Goal: Information Seeking & Learning: Learn about a topic

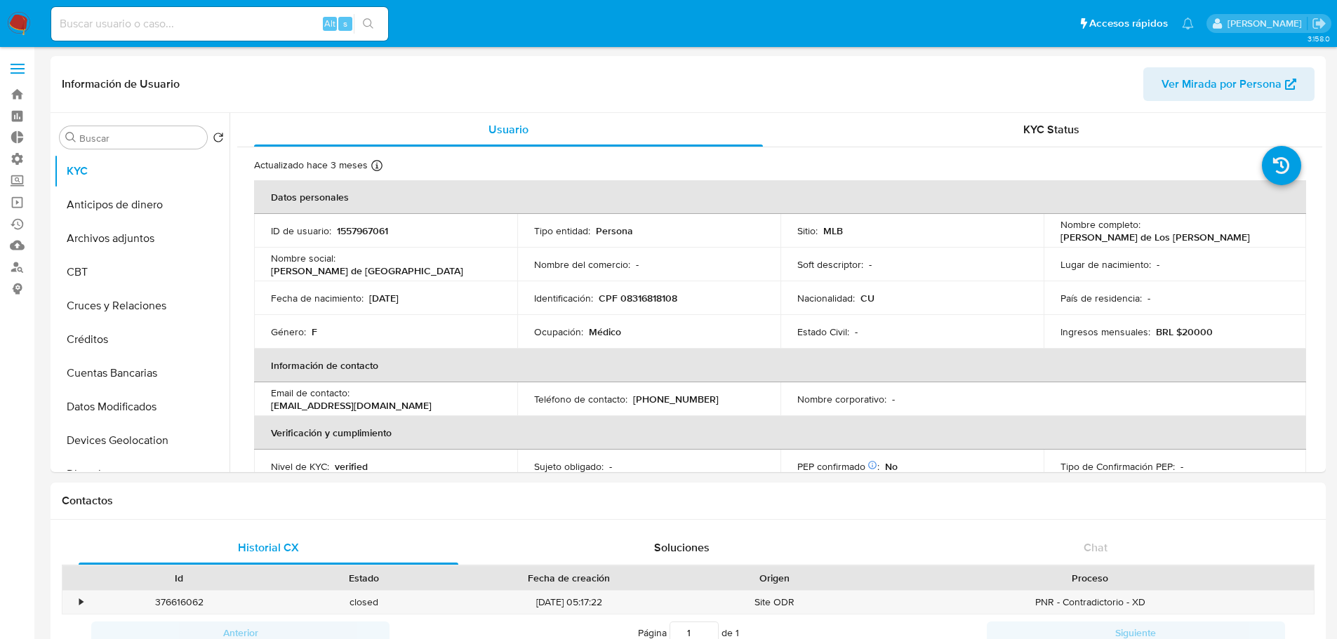
select select "10"
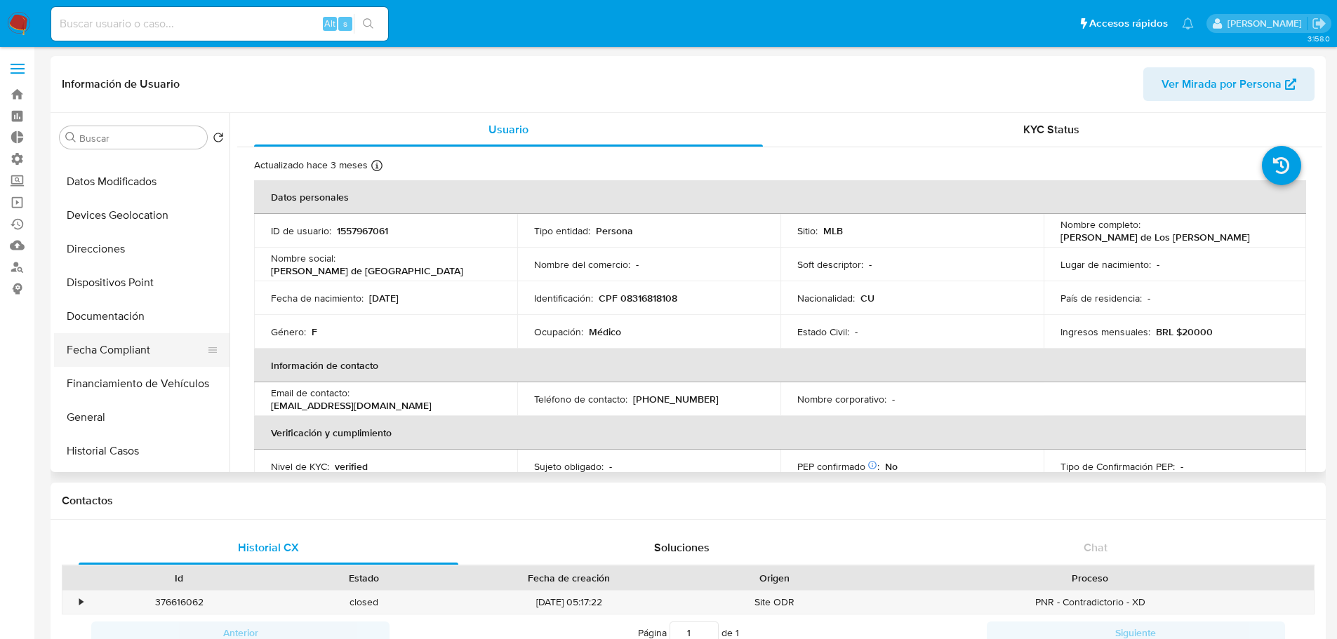
scroll to position [281, 0]
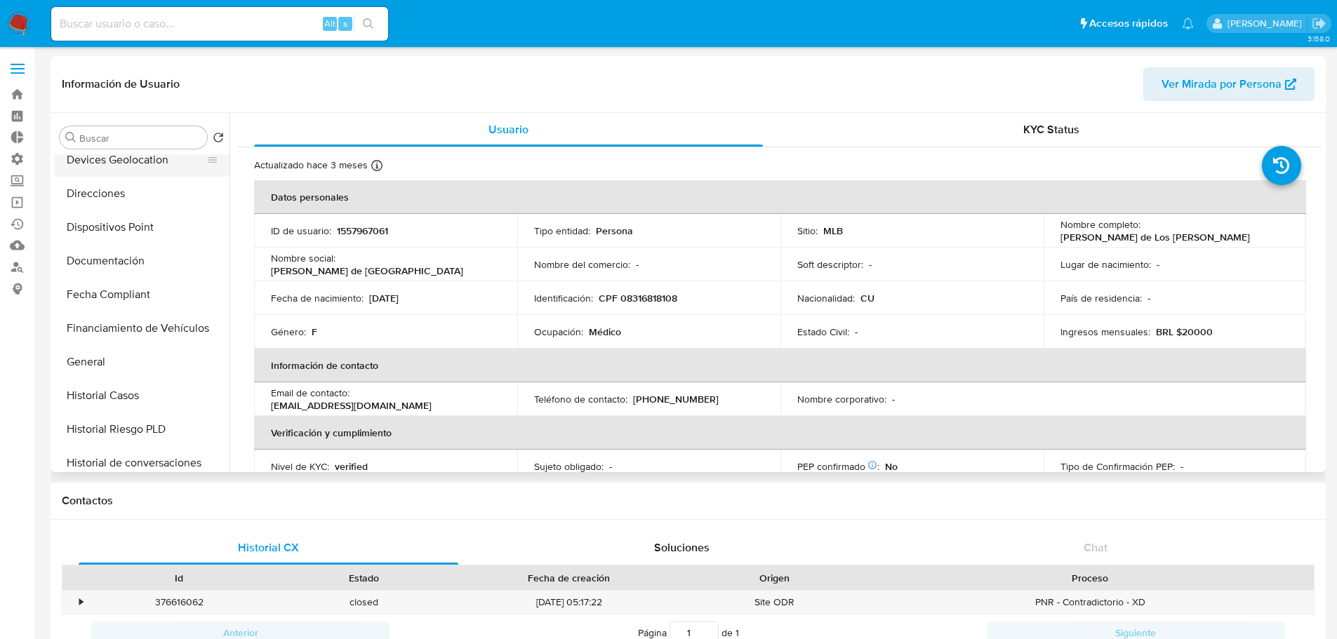
drag, startPoint x: 200, startPoint y: 395, endPoint x: 178, endPoint y: 161, distance: 235.5
click at [175, 147] on div "Buscar Volver al orden por defecto KYC Anticipos de dinero Archivos adjuntos CB…" at bounding box center [141, 293] width 175 height 357
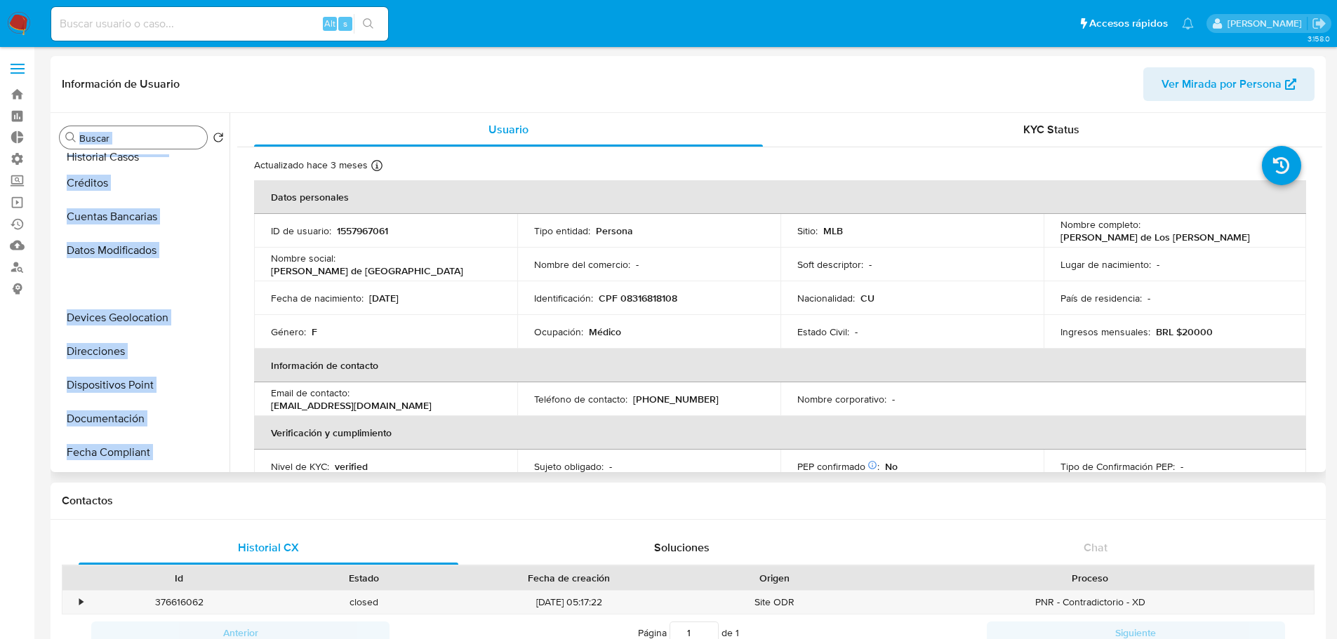
scroll to position [0, 0]
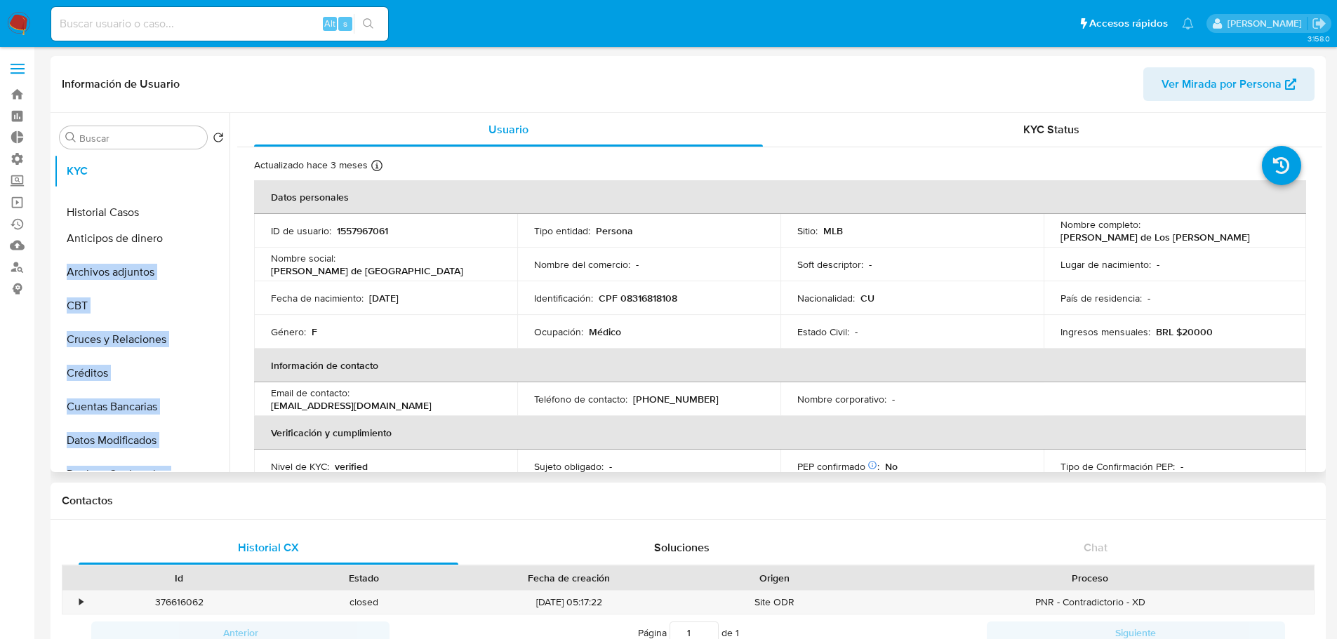
drag, startPoint x: 211, startPoint y: 397, endPoint x: 188, endPoint y: 211, distance: 188.0
click at [189, 213] on ul "KYC Anticipos de dinero Archivos adjuntos CBT Cruces y Relaciones Créditos Cuen…" at bounding box center [141, 312] width 175 height 316
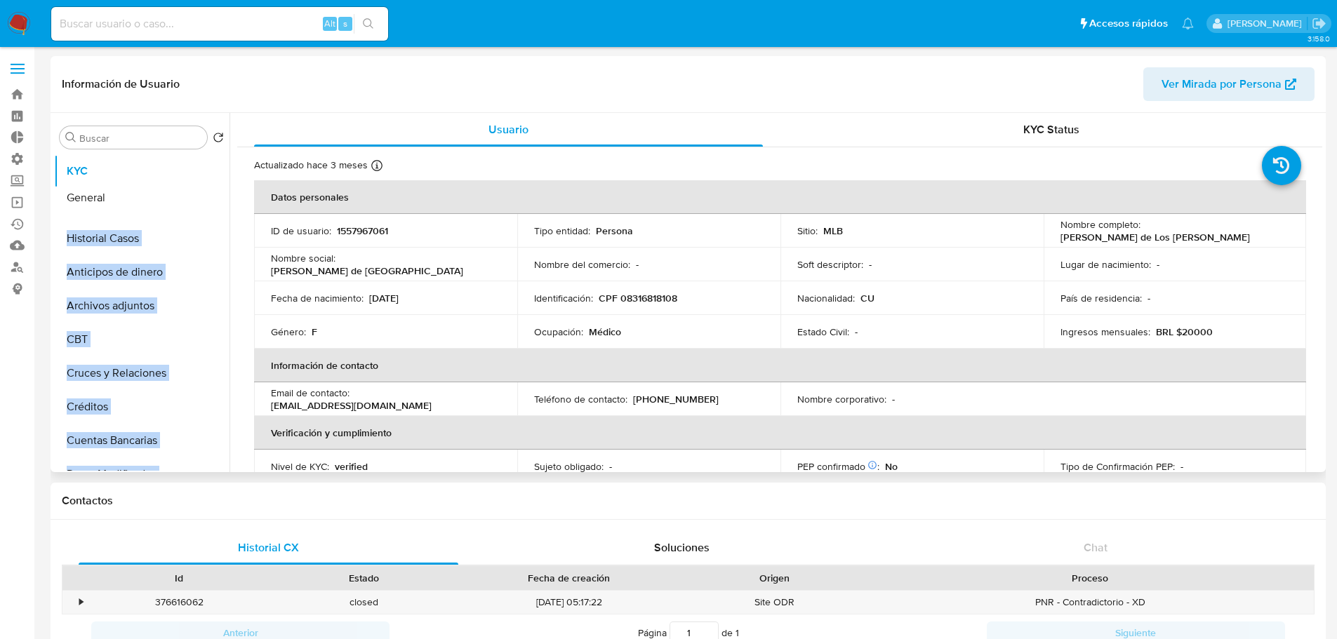
click at [165, 199] on ul "KYC Historial Casos Anticipos de dinero Archivos adjuntos CBT Cruces y Relacion…" at bounding box center [141, 312] width 175 height 316
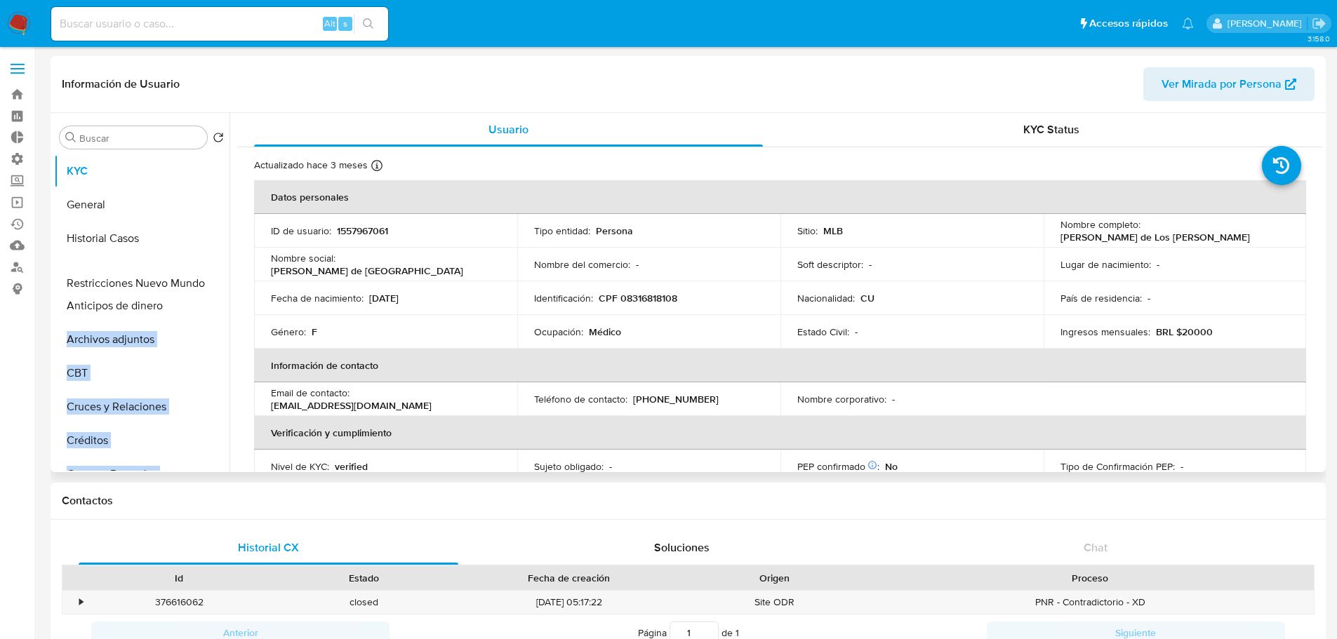
drag, startPoint x: 206, startPoint y: 422, endPoint x: 186, endPoint y: 285, distance: 138.3
click at [186, 285] on ul "KYC General Historial Casos Anticipos de dinero Archivos adjuntos CBT Cruces y …" at bounding box center [141, 312] width 175 height 316
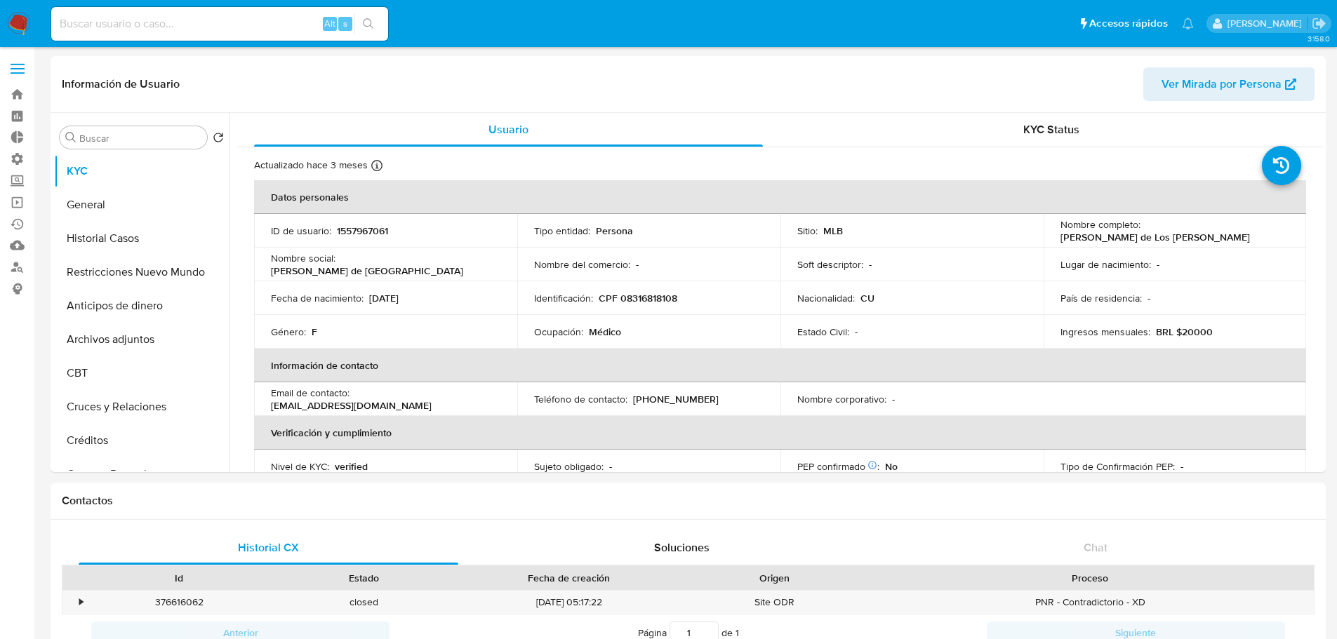
drag, startPoint x: 206, startPoint y: 319, endPoint x: 198, endPoint y: 306, distance: 15.8
click at [198, 306] on ul "KYC General Historial Casos Restricciones Nuevo Mundo Anticipos de dinero Archi…" at bounding box center [141, 312] width 175 height 316
drag, startPoint x: 206, startPoint y: 349, endPoint x: 195, endPoint y: 315, distance: 36.0
click at [195, 315] on ul "KYC General Historial Casos Restricciones Nuevo Mundo IV Challenges Anticipos d…" at bounding box center [141, 312] width 175 height 316
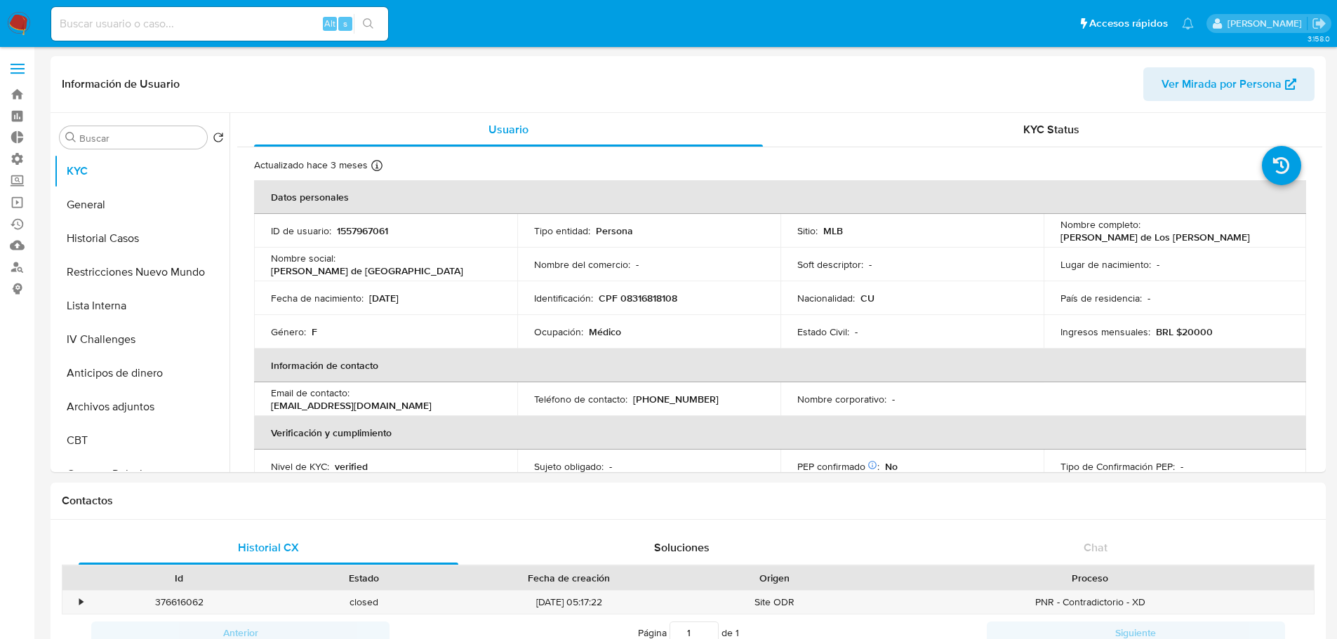
drag, startPoint x: 208, startPoint y: 359, endPoint x: 189, endPoint y: 375, distance: 24.4
click at [189, 375] on ul "KYC General Historial Casos Restricciones Nuevo Mundo Lista Interna IV Challeng…" at bounding box center [141, 312] width 175 height 316
drag, startPoint x: 208, startPoint y: 408, endPoint x: 214, endPoint y: 435, distance: 28.1
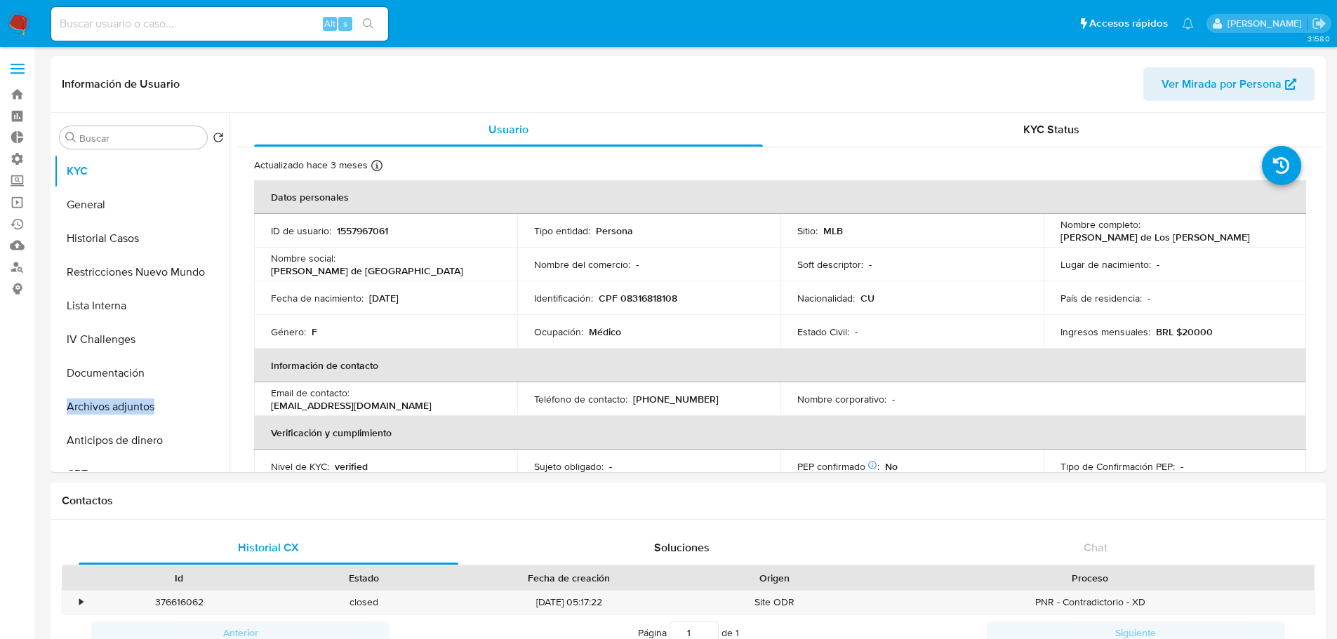
drag, startPoint x: 205, startPoint y: 391, endPoint x: 207, endPoint y: 412, distance: 21.2
click at [207, 412] on ul "KYC General Historial Casos Restricciones Nuevo Mundo Lista Interna IV Challeng…" at bounding box center [141, 312] width 175 height 316
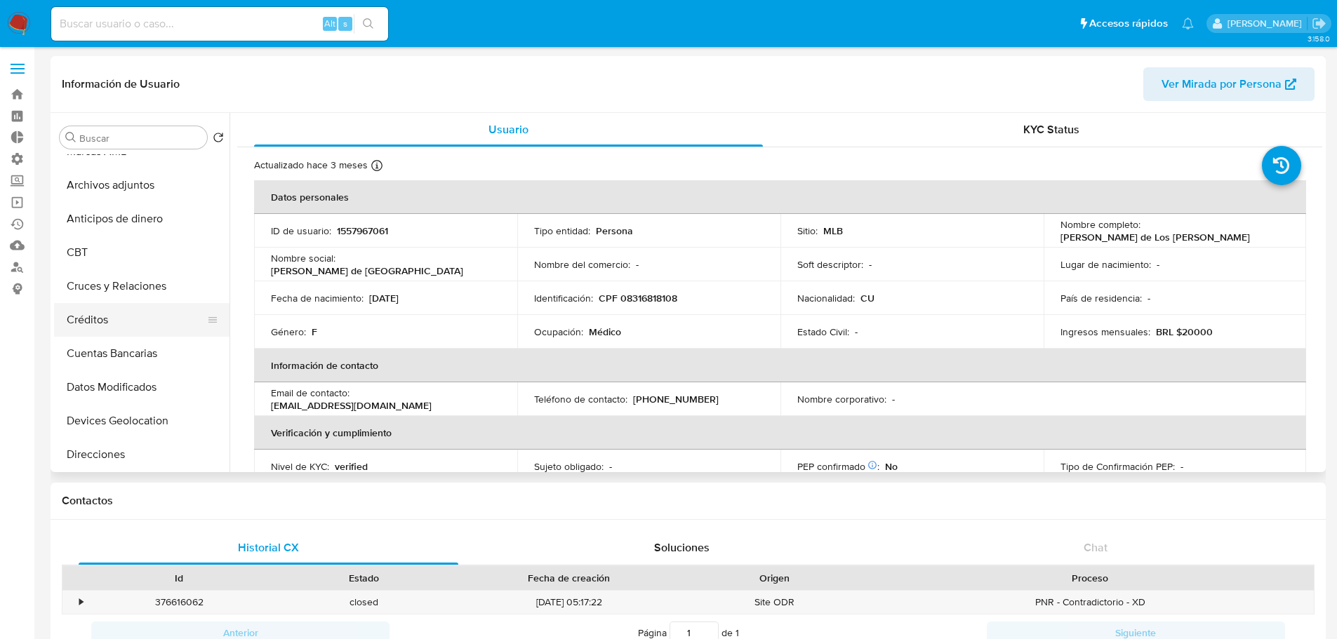
scroll to position [281, 0]
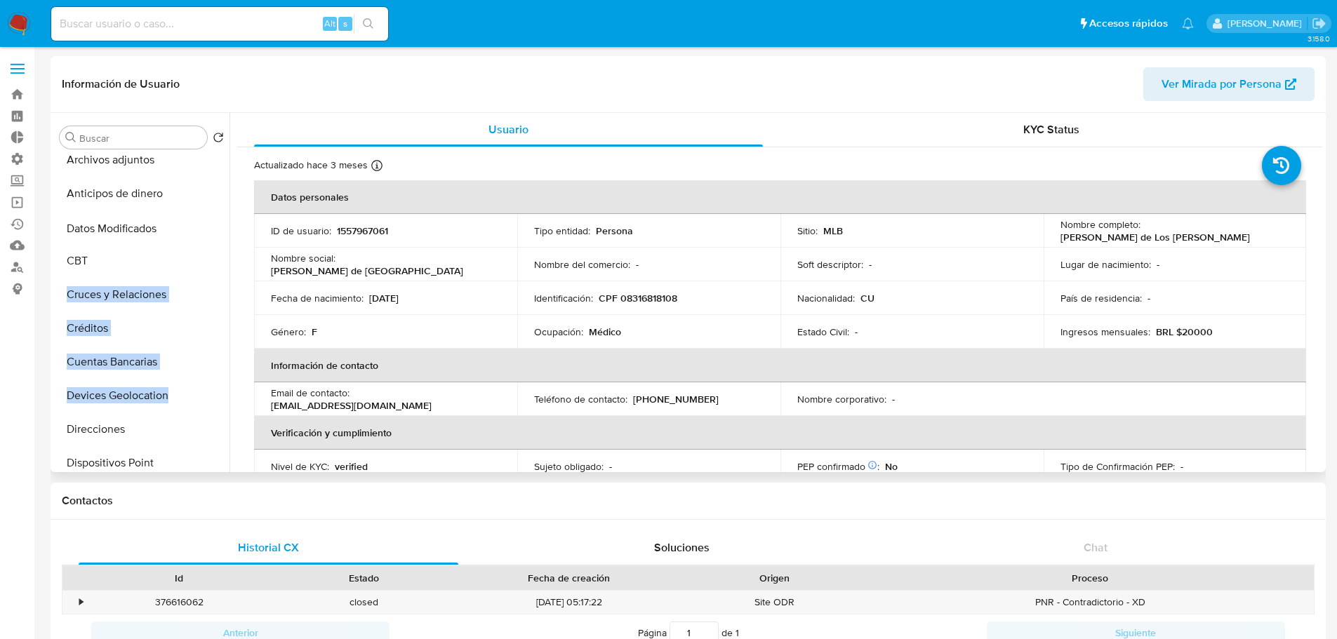
drag, startPoint x: 208, startPoint y: 359, endPoint x: 187, endPoint y: 220, distance: 140.6
click at [187, 220] on ul "KYC General Historial Casos Restricciones Nuevo Mundo Lista Interna IV Challeng…" at bounding box center [141, 312] width 175 height 316
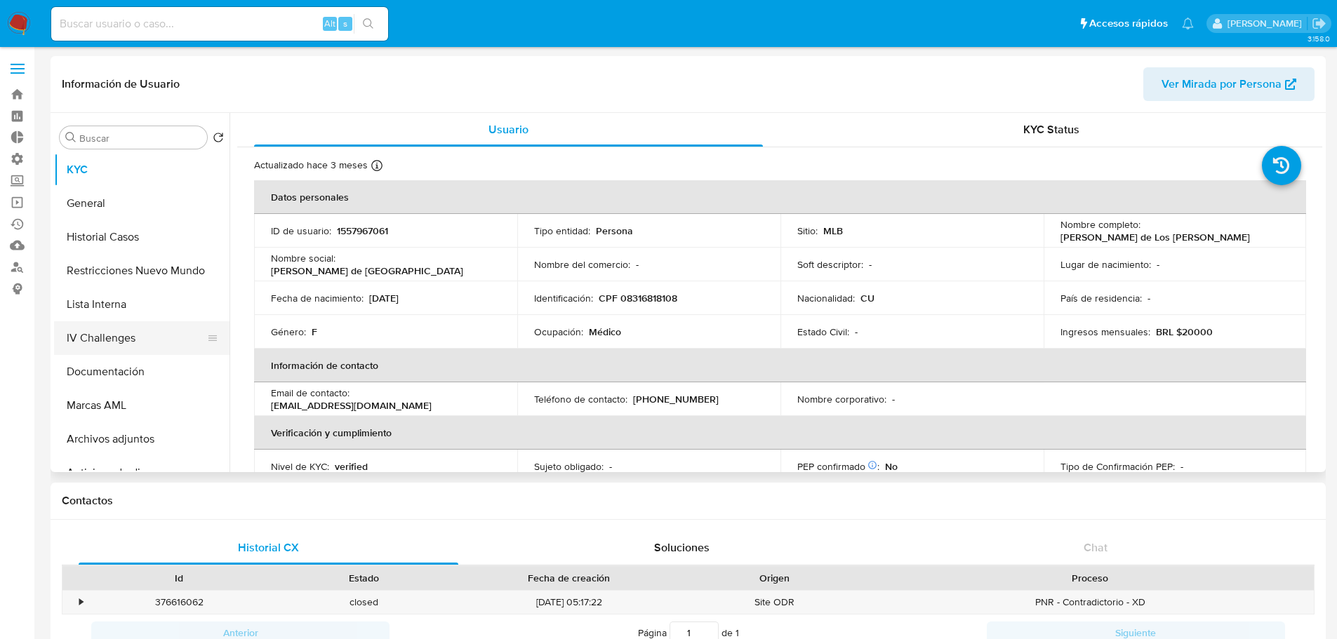
scroll to position [0, 0]
click at [124, 241] on button "Historial Casos" at bounding box center [136, 239] width 164 height 34
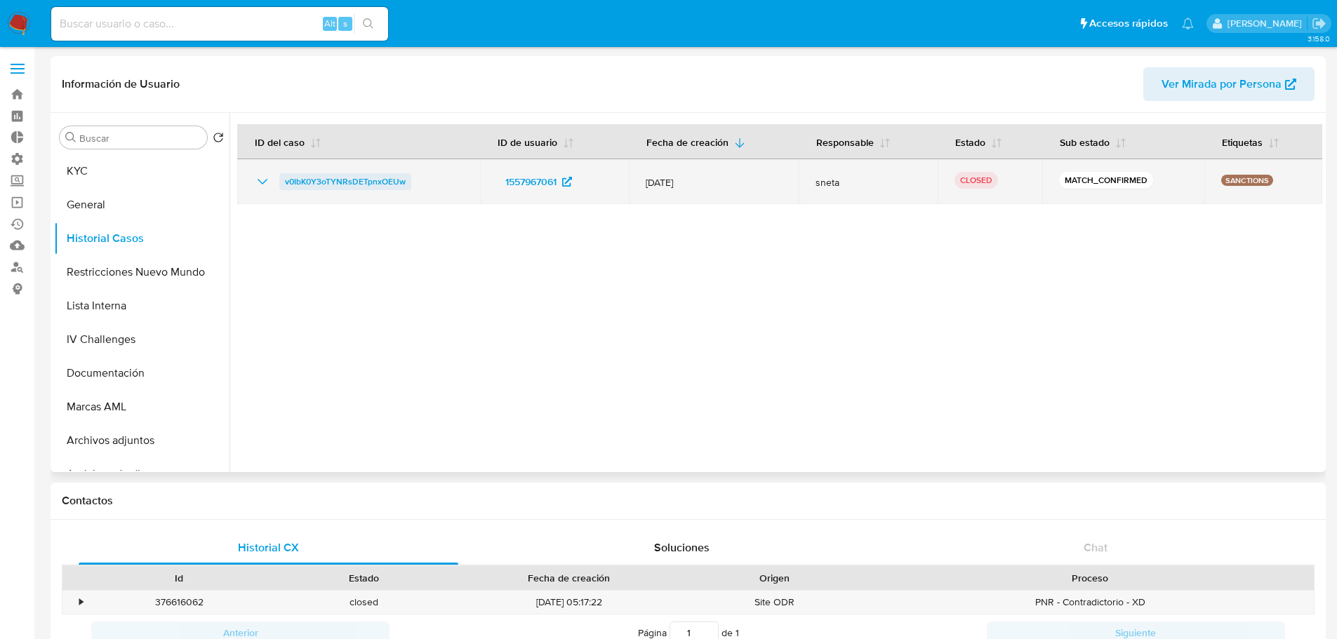
click at [332, 185] on span "v0IbK0Y3oTYNRsDETpnxOEUw" at bounding box center [345, 181] width 121 height 17
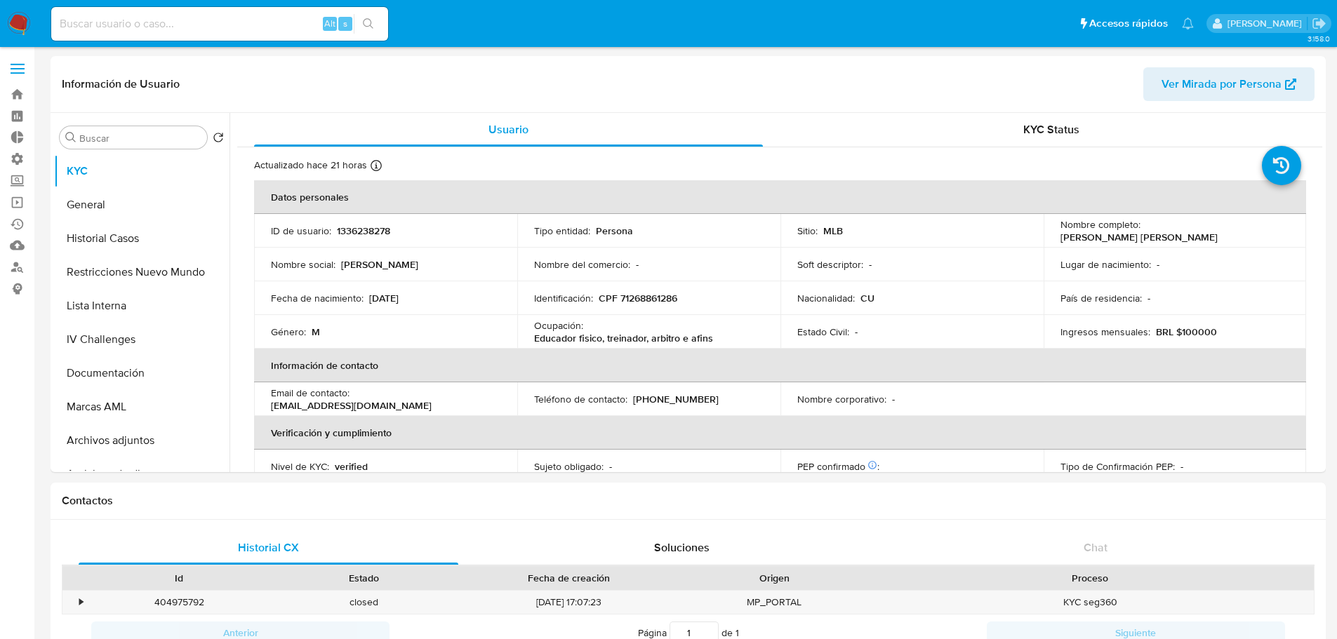
select select "10"
click at [114, 235] on button "Historial Casos" at bounding box center [136, 239] width 164 height 34
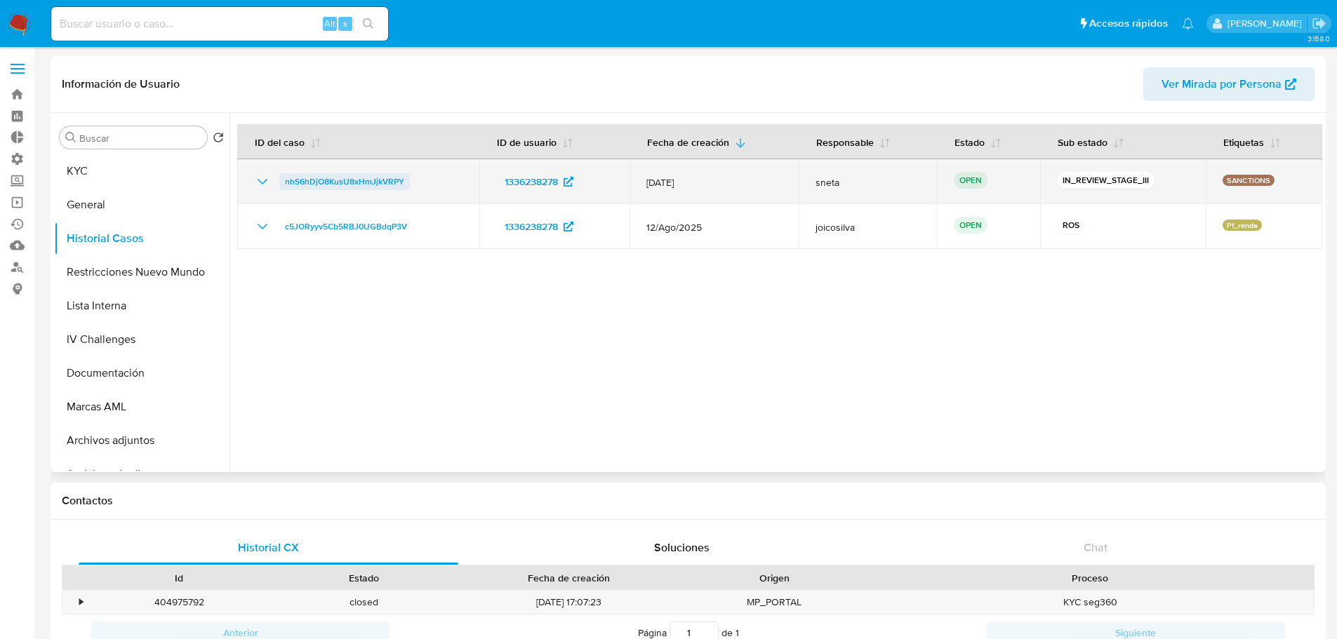
click at [369, 179] on span "nhS6hDjO8KusU8xHmJjkVRPY" at bounding box center [344, 181] width 119 height 17
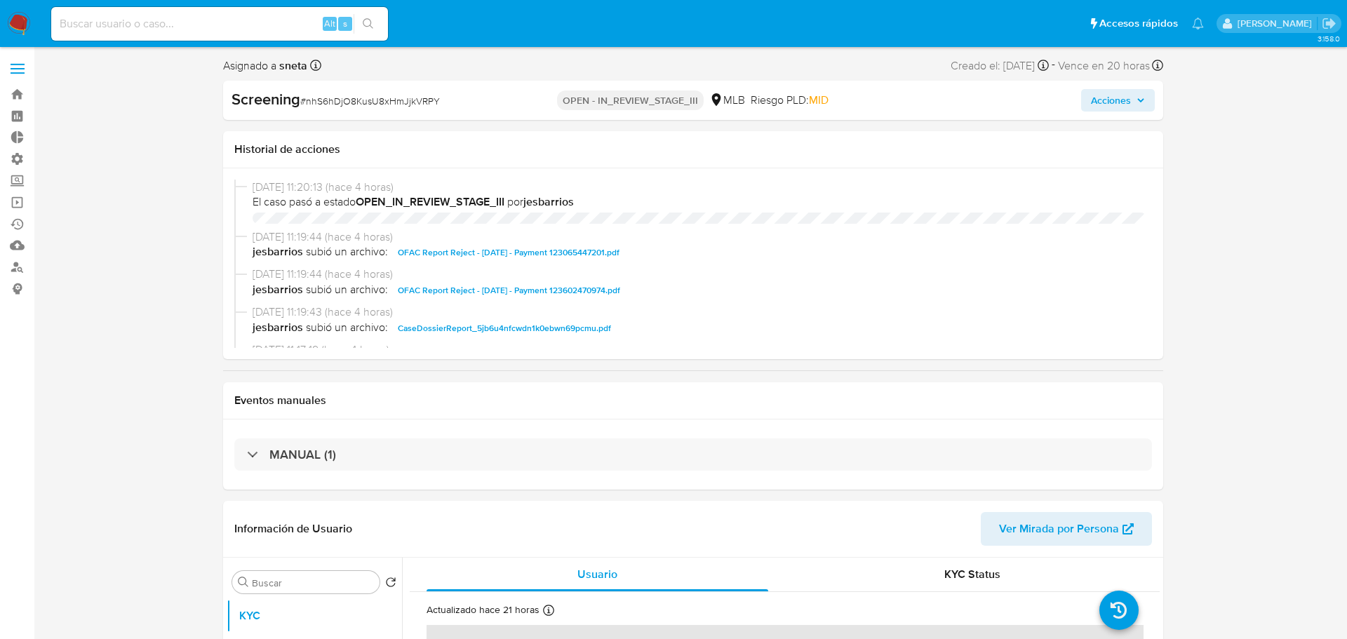
select select "10"
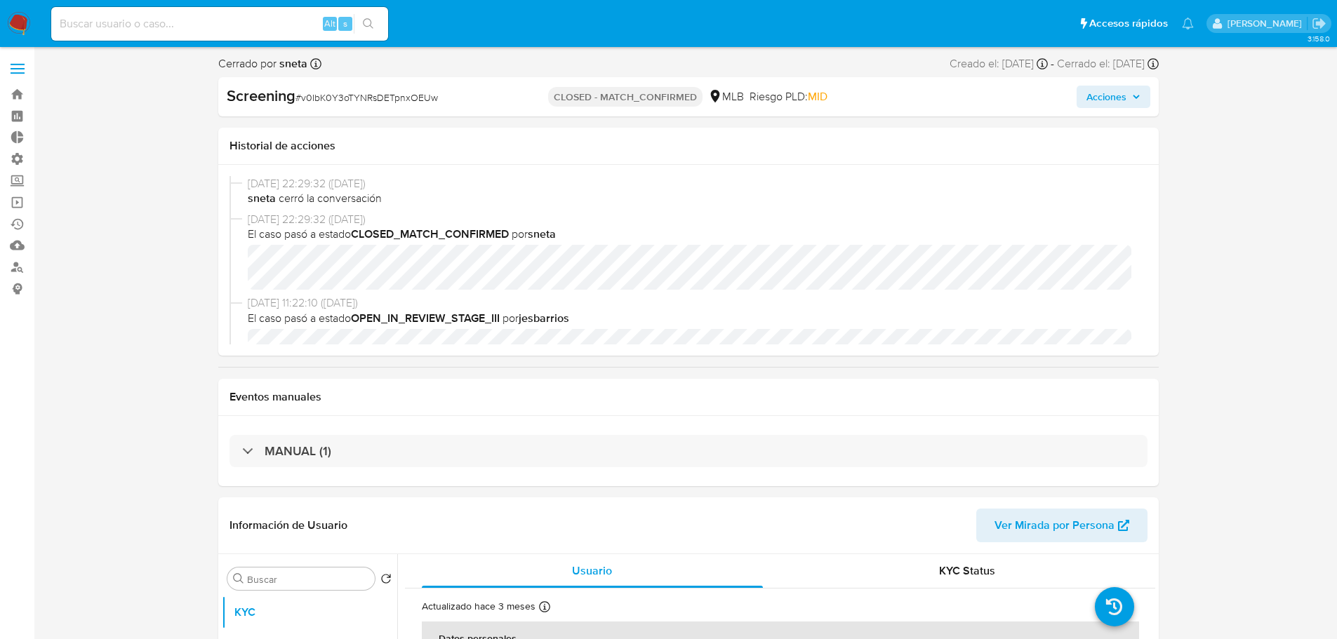
select select "10"
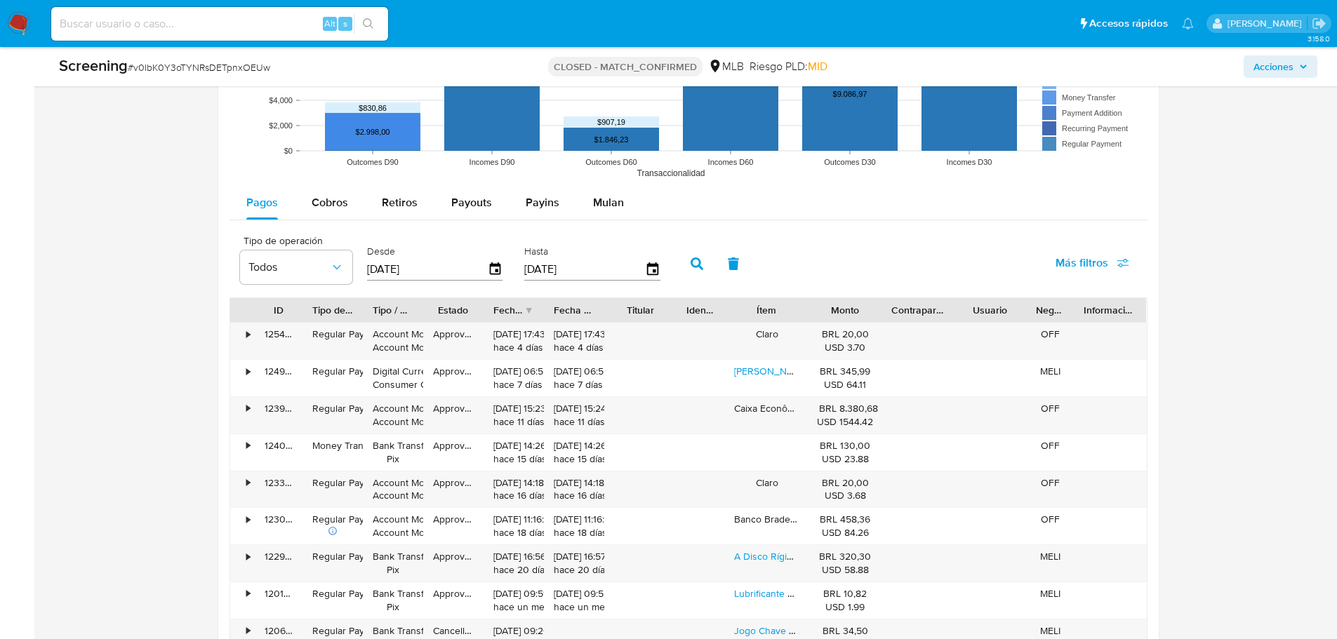
scroll to position [1474, 0]
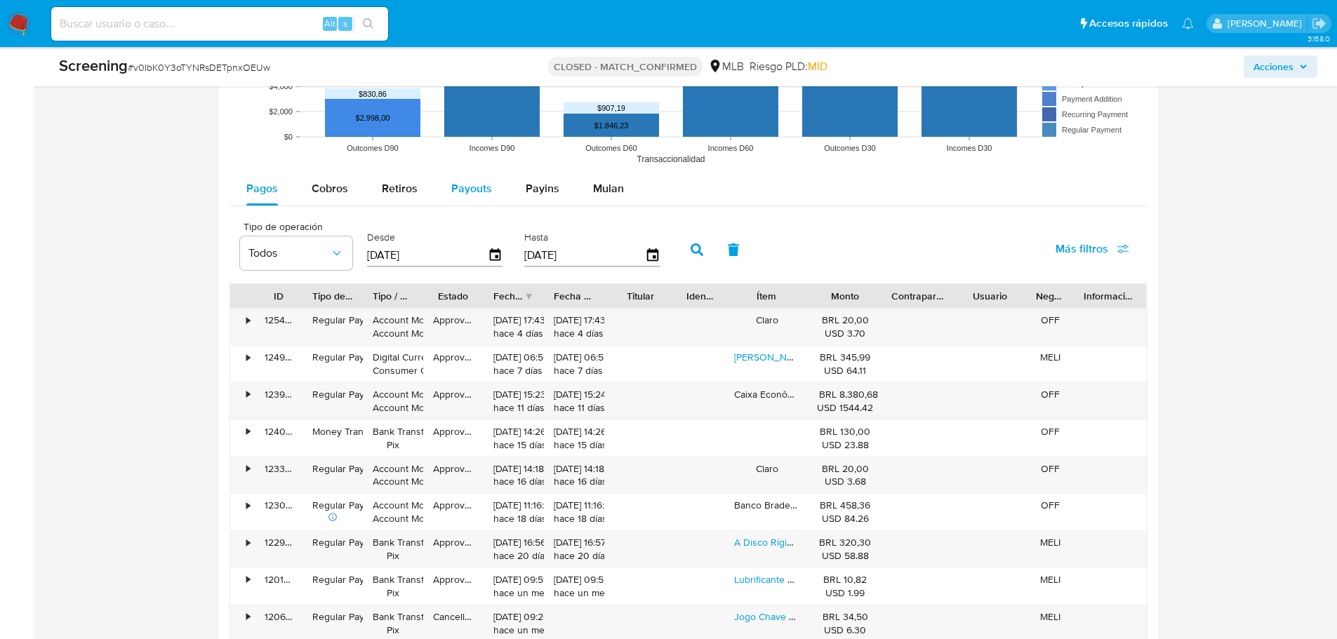
click at [473, 193] on span "Payouts" at bounding box center [471, 188] width 41 height 16
select select "10"
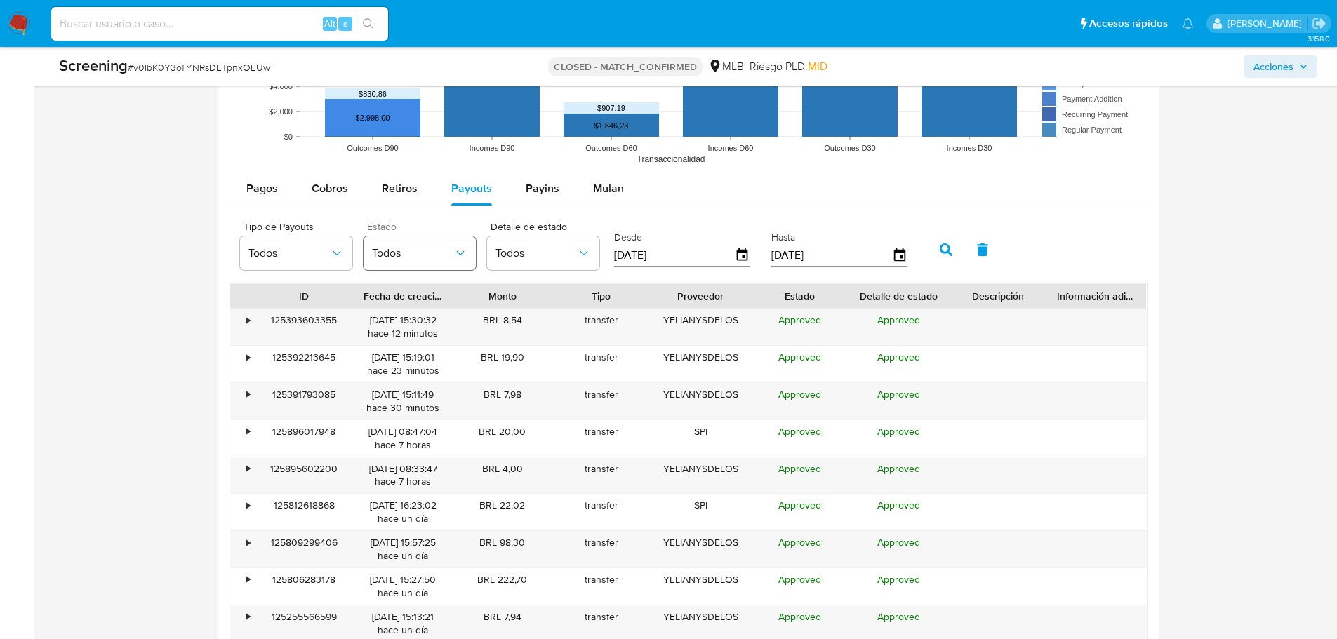
click at [455, 246] on icon "button" at bounding box center [460, 253] width 14 height 14
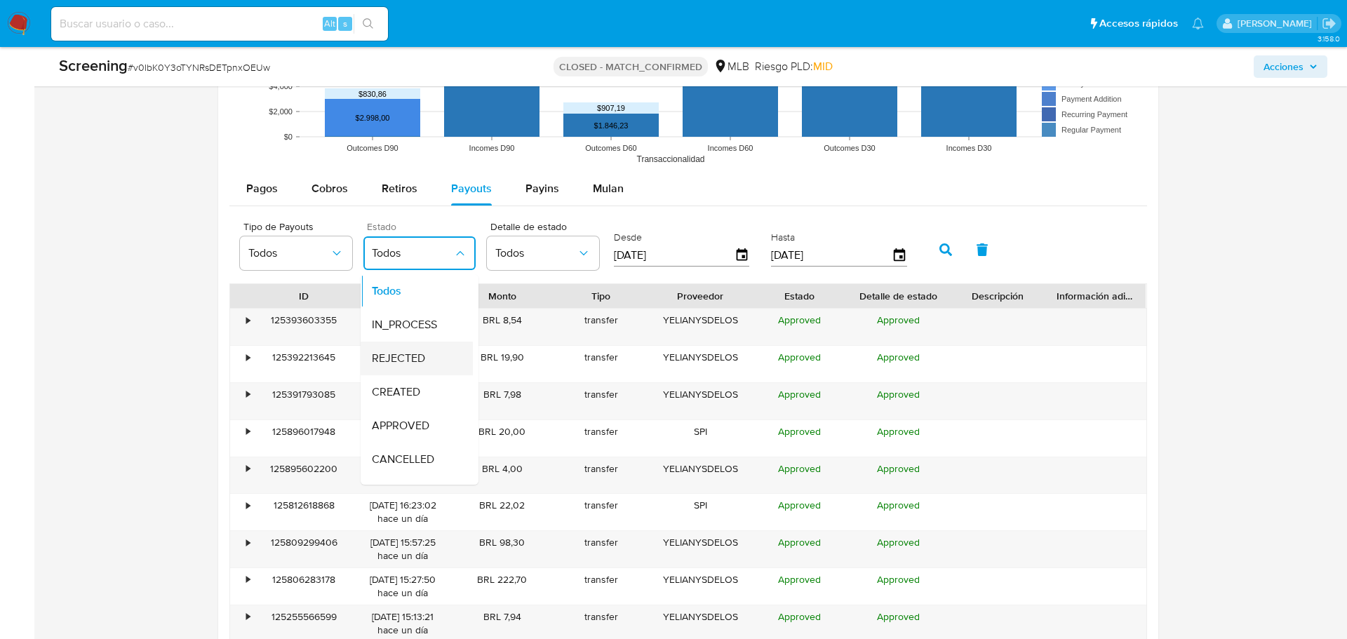
click at [409, 348] on div "REJECTED" at bounding box center [412, 359] width 81 height 34
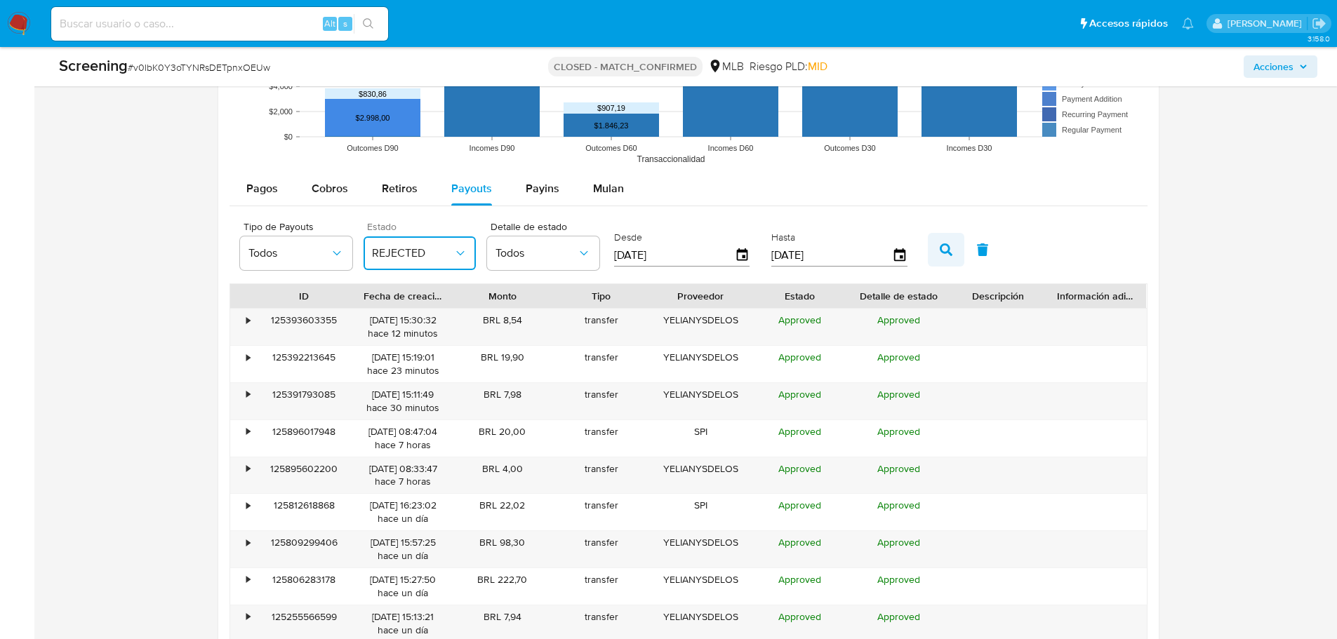
click at [947, 248] on icon "button" at bounding box center [946, 250] width 13 height 13
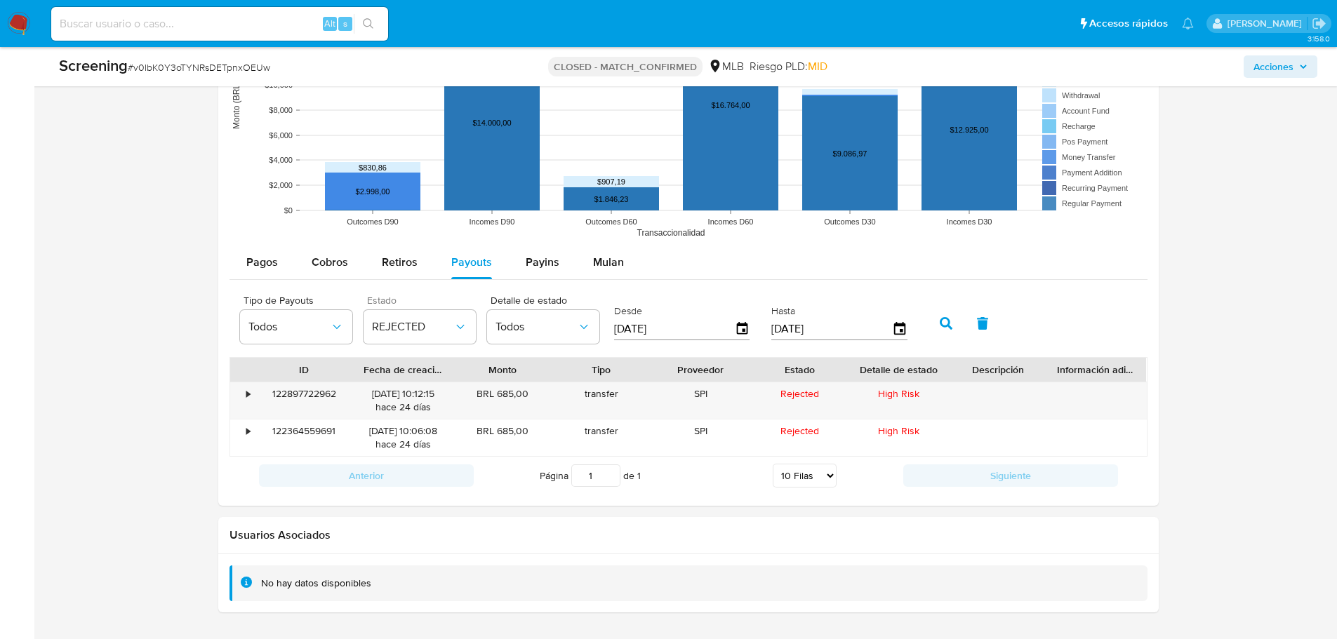
scroll to position [1433, 0]
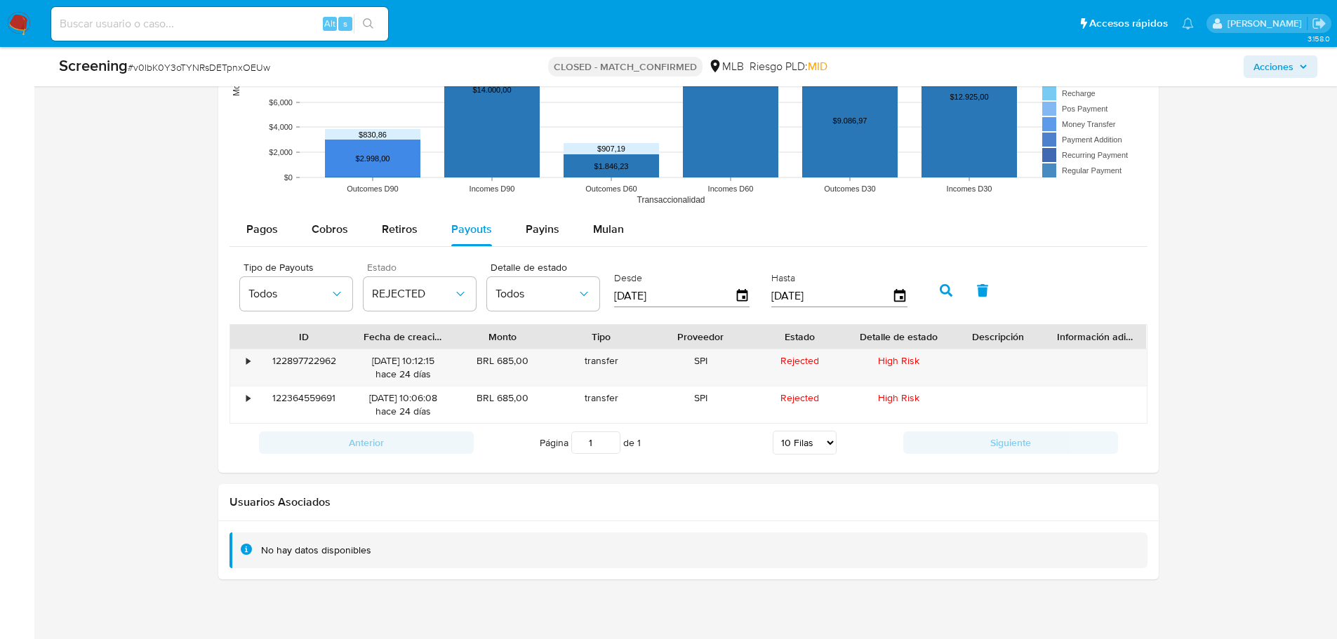
click at [230, 310] on div "Tipo de Payouts Todos Estado REJECTED Detalle de estado Todos Desde [DATE] Hast…" at bounding box center [688, 289] width 918 height 70
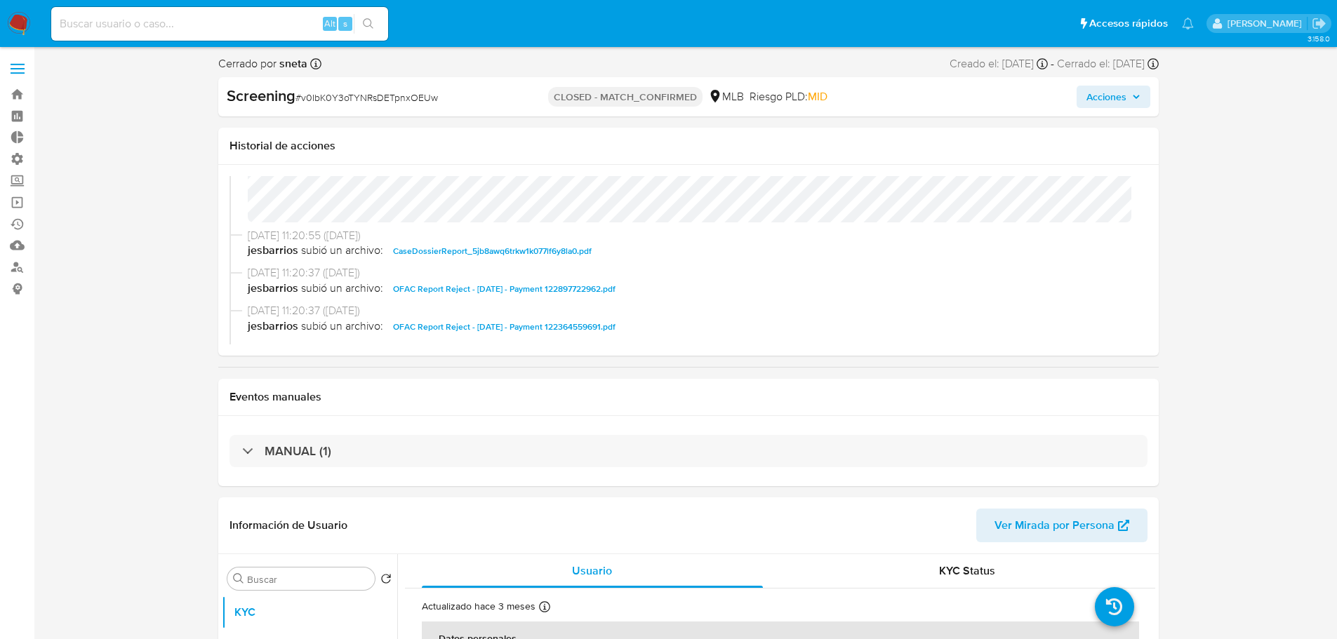
scroll to position [211, 0]
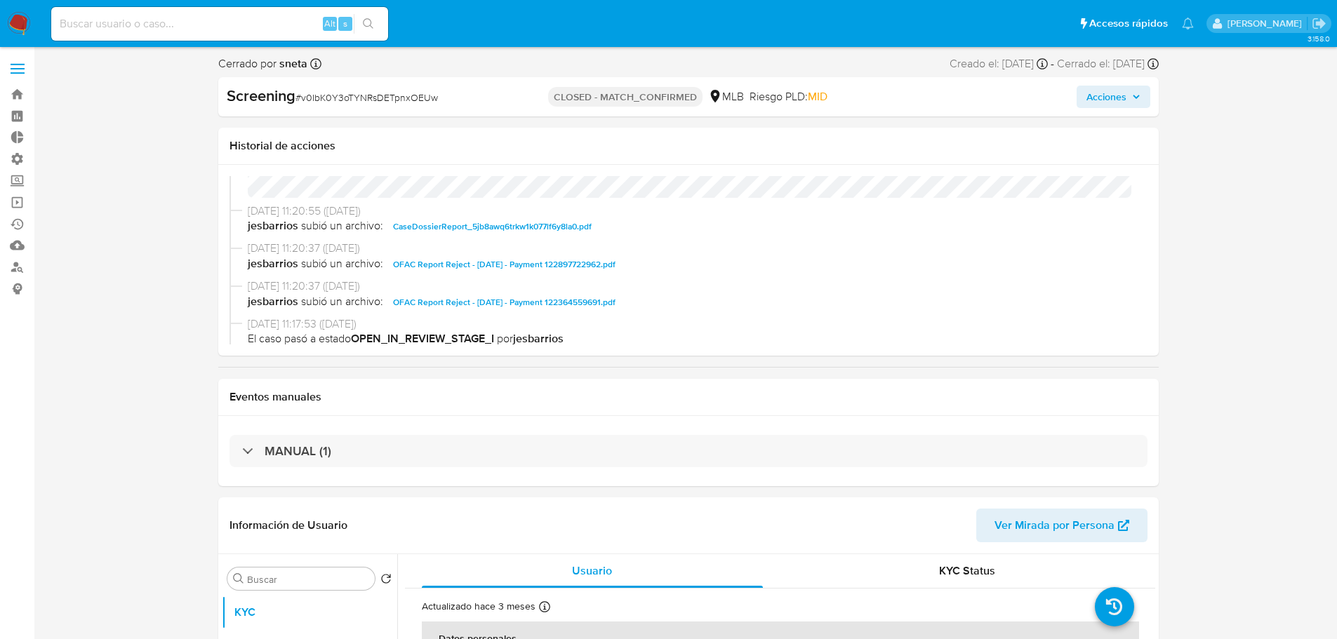
click at [606, 303] on span "OFAC Report Reject - [DATE] - Payment 122364559691.pdf" at bounding box center [504, 302] width 222 height 17
click at [589, 265] on span "OFAC Report Reject - [DATE] - Payment 122897722962.pdf" at bounding box center [504, 264] width 222 height 17
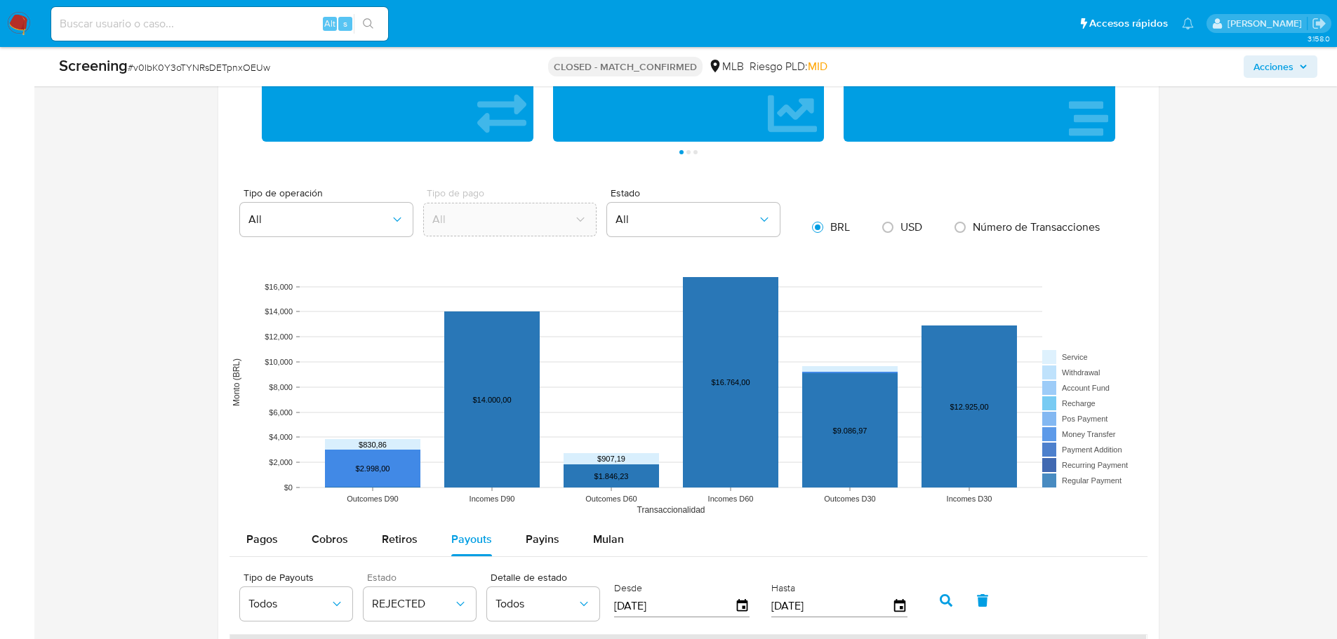
scroll to position [1433, 0]
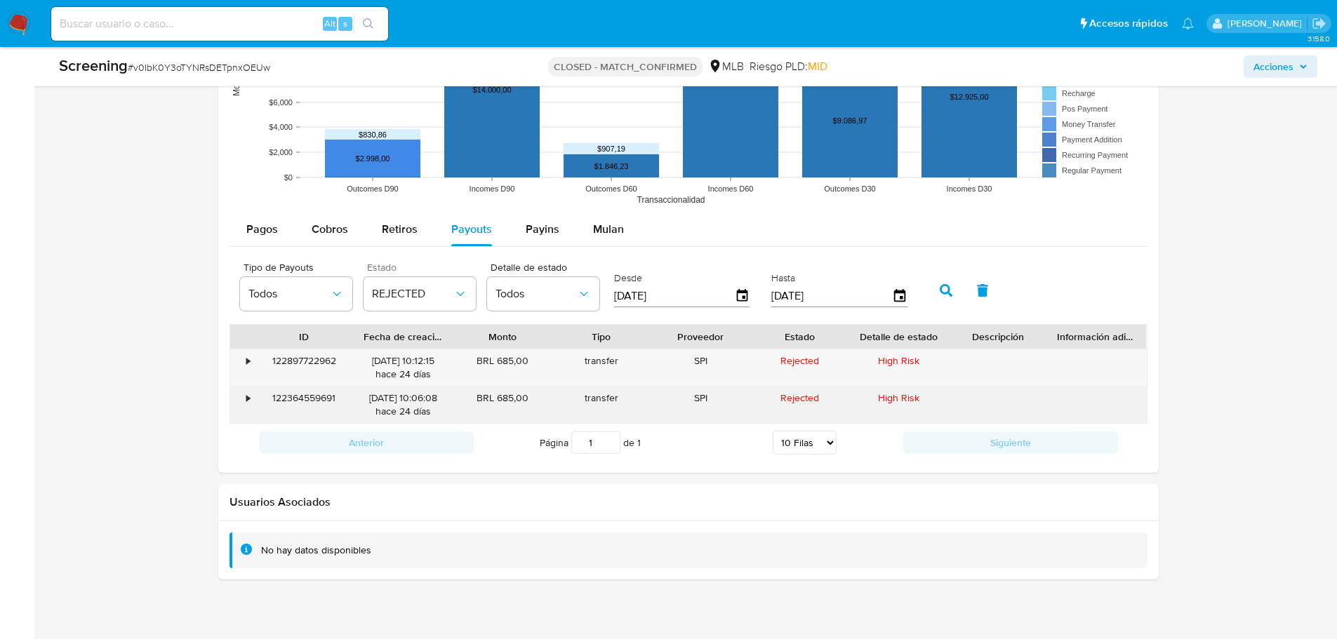
click at [243, 399] on div "•" at bounding box center [242, 405] width 25 height 36
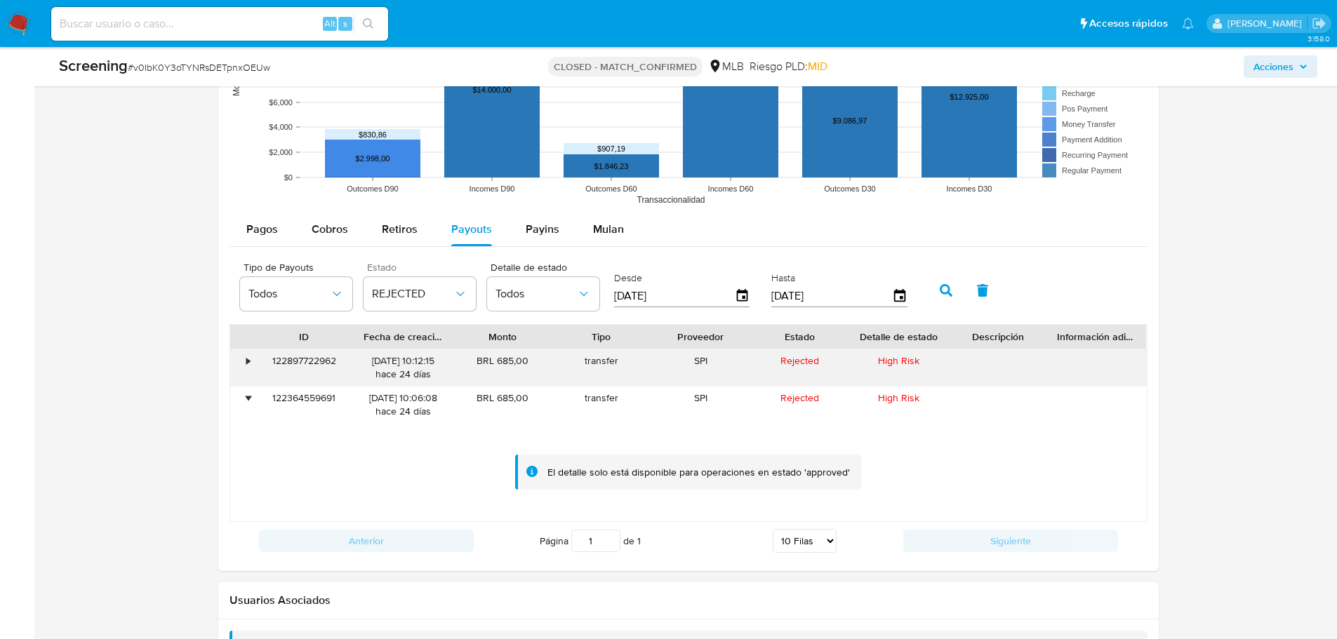
click at [245, 362] on div "•" at bounding box center [242, 367] width 25 height 36
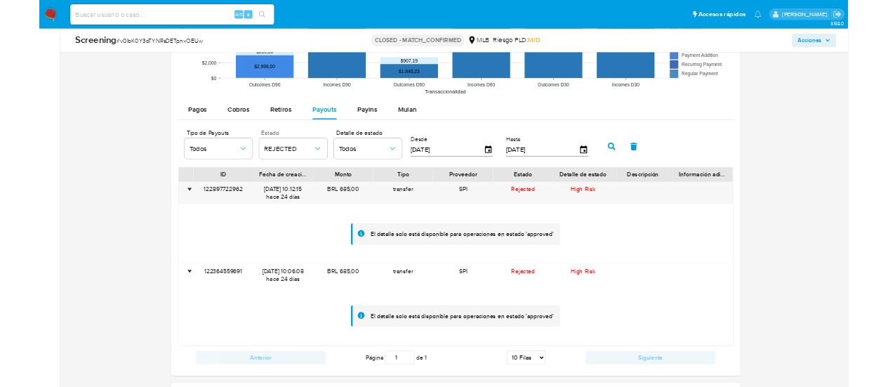
scroll to position [1503, 0]
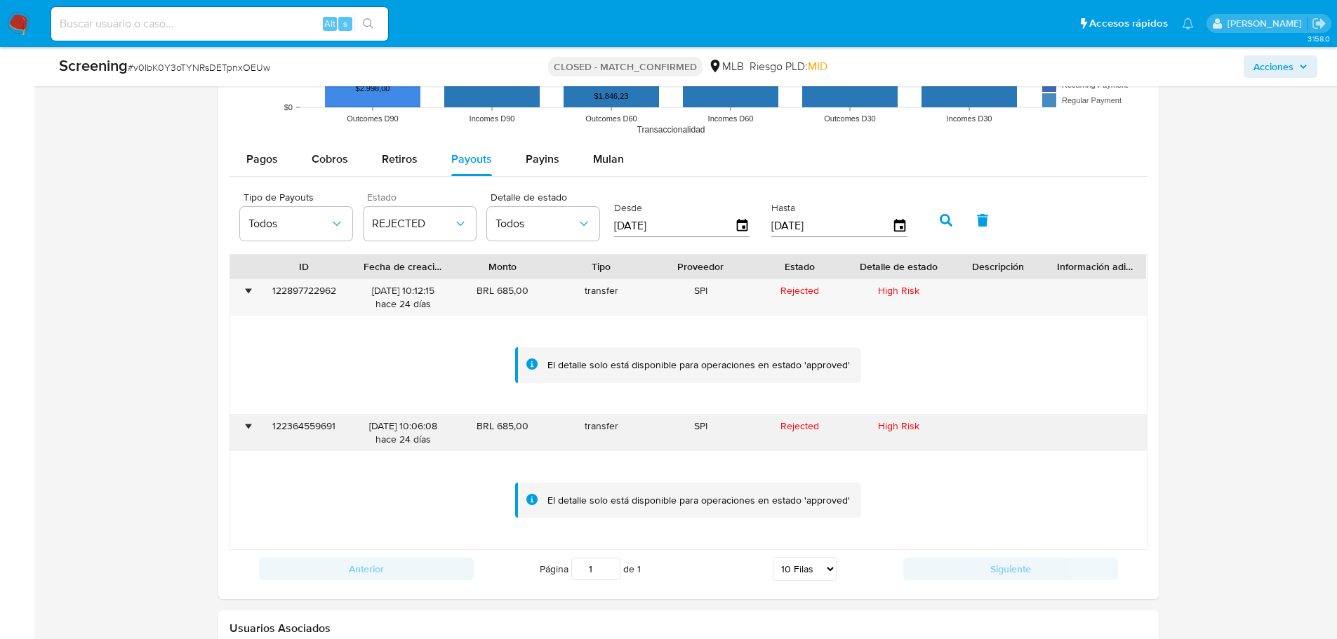
click at [326, 425] on div "122364559691" at bounding box center [304, 433] width 99 height 36
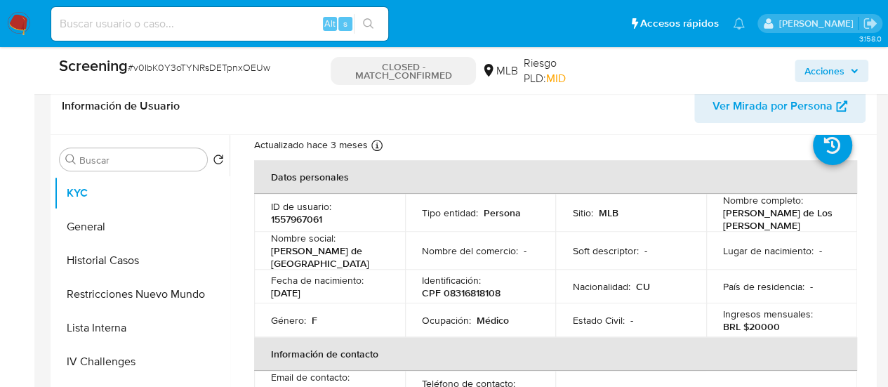
scroll to position [70, 0]
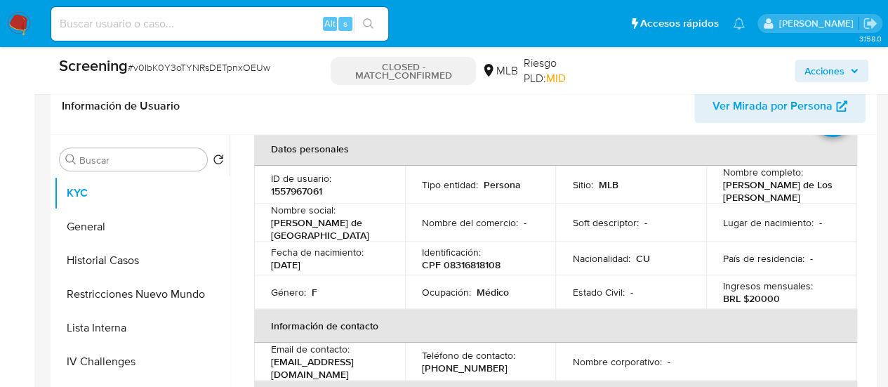
drag, startPoint x: 799, startPoint y: 197, endPoint x: 721, endPoint y: 189, distance: 79.0
click at [723, 189] on p "[PERSON_NAME] de Los [PERSON_NAME]" at bounding box center [779, 190] width 112 height 25
copy p "[PERSON_NAME] de Los [PERSON_NAME]"
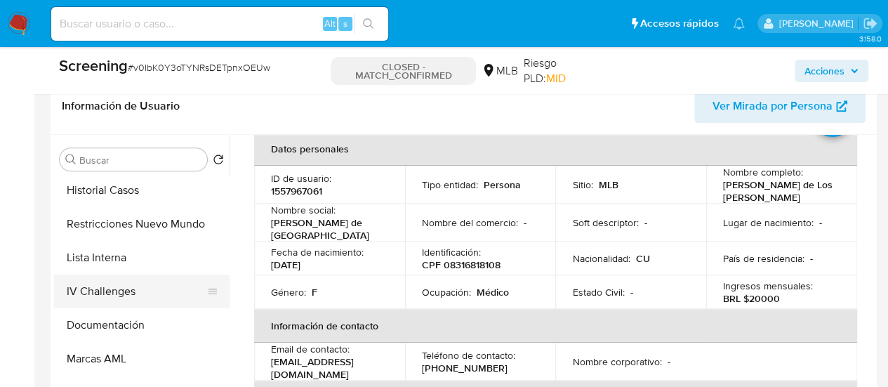
click at [128, 297] on button "IV Challenges" at bounding box center [136, 291] width 164 height 34
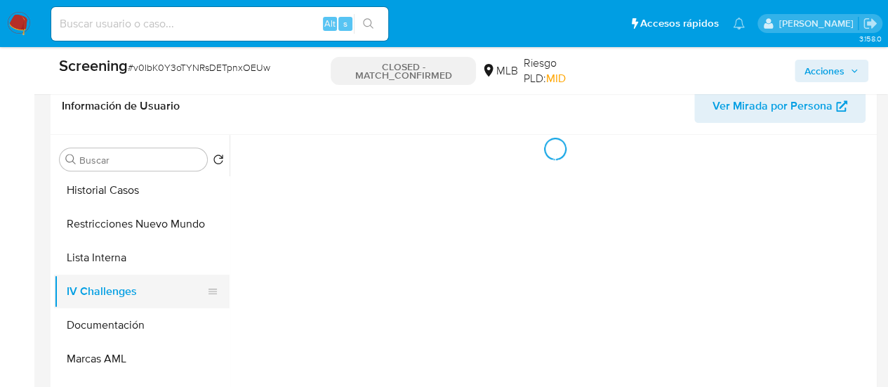
scroll to position [0, 0]
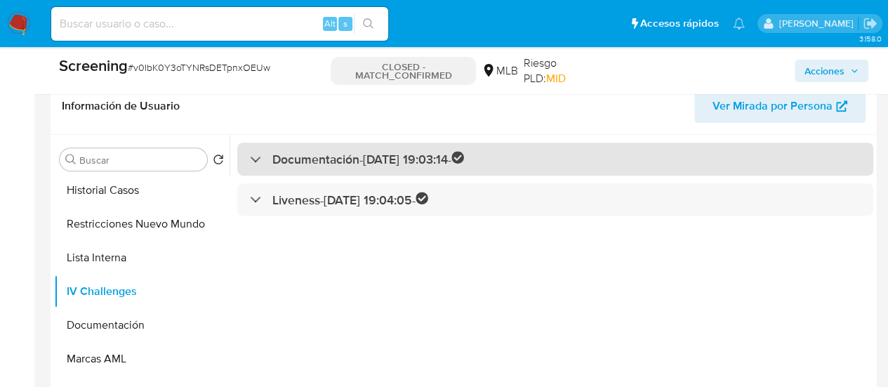
click at [364, 152] on h3 "Documentación - [DATE] 19:03:14 -" at bounding box center [368, 159] width 192 height 16
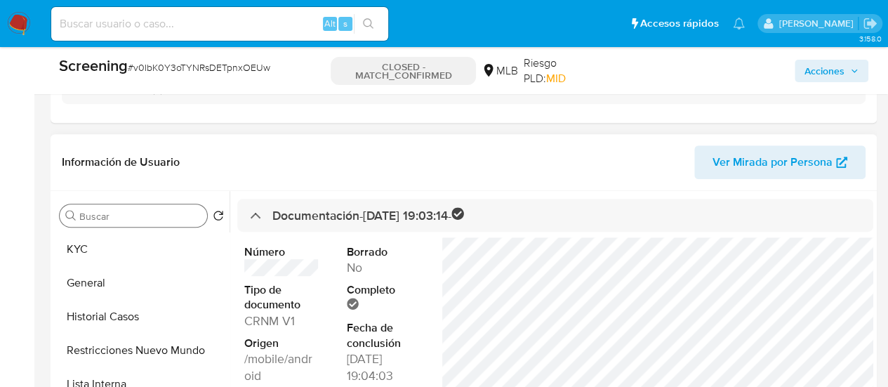
scroll to position [310, 0]
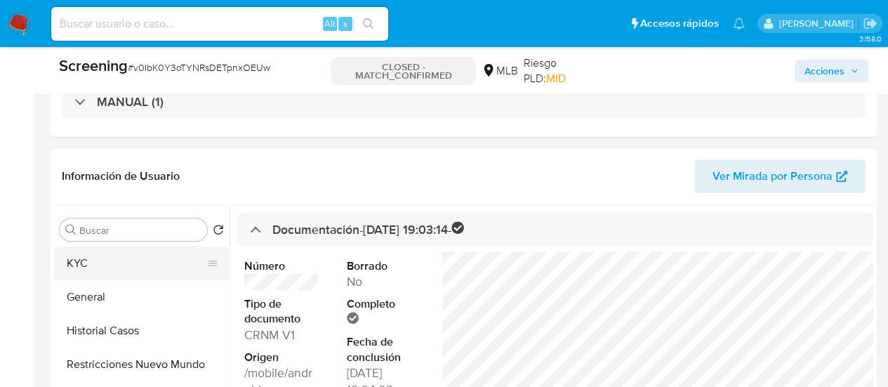
click at [95, 267] on button "KYC" at bounding box center [136, 263] width 164 height 34
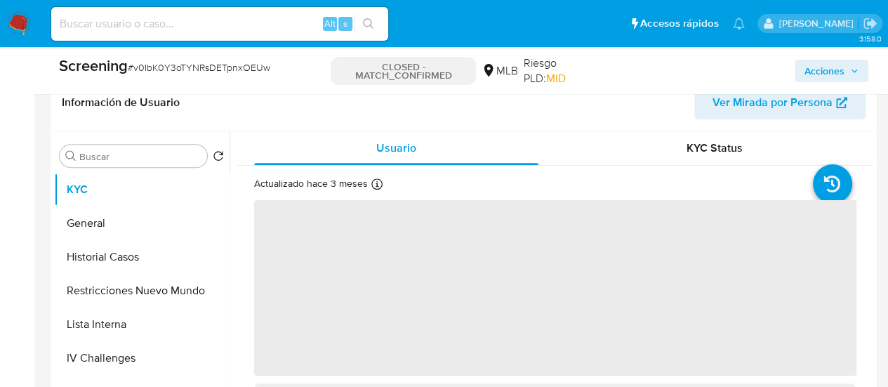
scroll to position [451, 0]
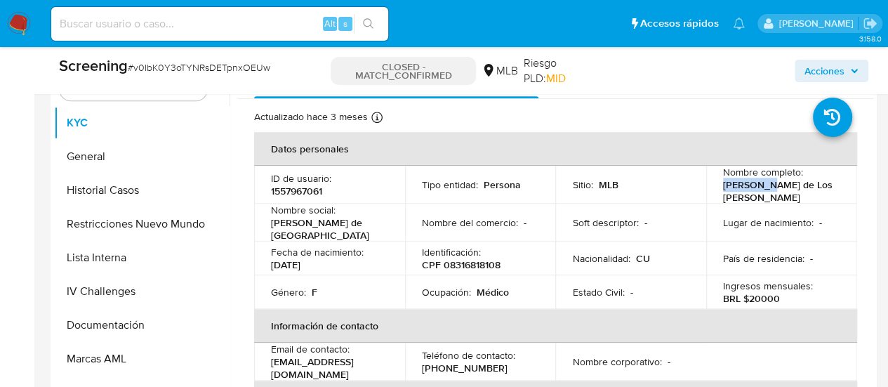
drag, startPoint x: 713, startPoint y: 181, endPoint x: 756, endPoint y: 187, distance: 44.0
click at [756, 187] on td "Nombre completo : [PERSON_NAME] de Los [PERSON_NAME]" at bounding box center [781, 185] width 151 height 38
click at [735, 202] on p "[PERSON_NAME] de Los [PERSON_NAME]" at bounding box center [779, 190] width 112 height 25
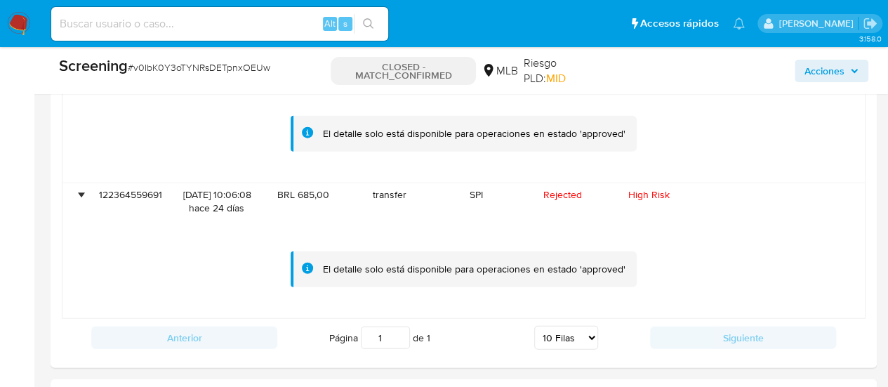
scroll to position [1743, 0]
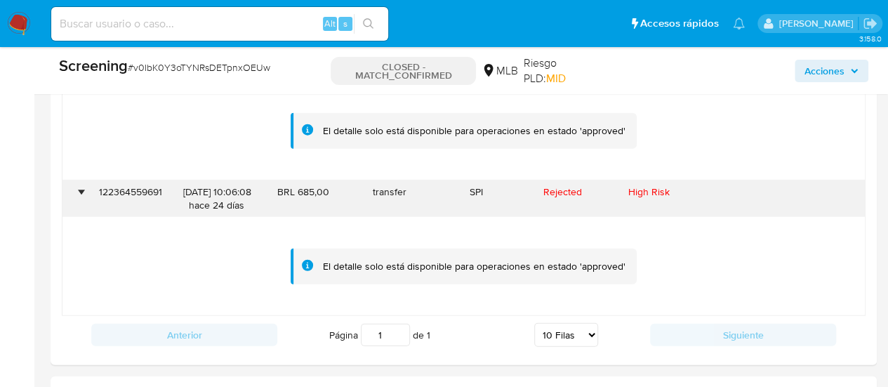
click at [131, 192] on div "122364559691" at bounding box center [130, 198] width 86 height 36
